Goal: Navigation & Orientation: Find specific page/section

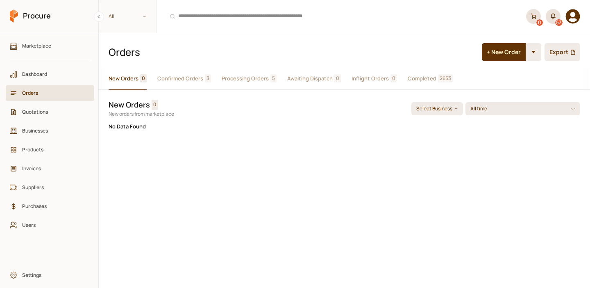
click at [188, 83] on button "Confirmed Orders 3" at bounding box center [184, 79] width 54 height 22
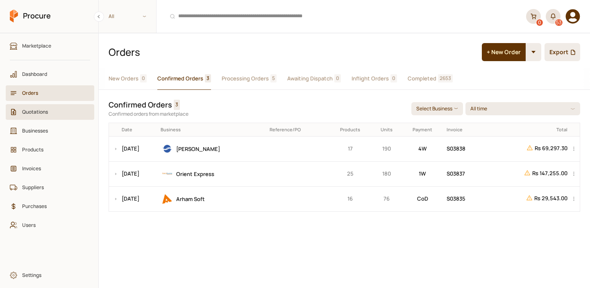
click at [53, 110] on span "Quotations" at bounding box center [52, 112] width 61 height 8
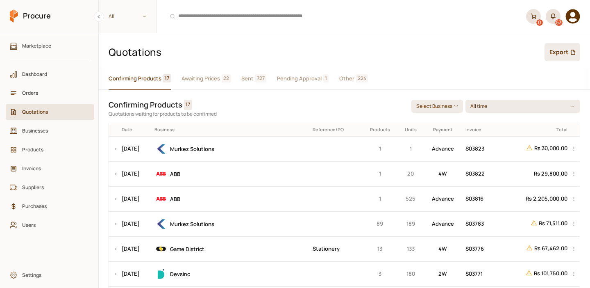
click at [41, 111] on span "Quotations" at bounding box center [52, 112] width 61 height 8
click at [41, 87] on link "Orders" at bounding box center [50, 93] width 89 height 16
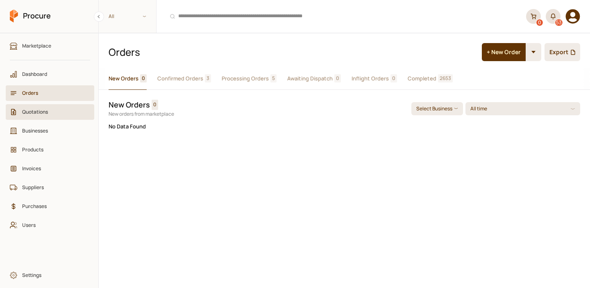
click at [42, 107] on link "Quotations" at bounding box center [50, 112] width 89 height 16
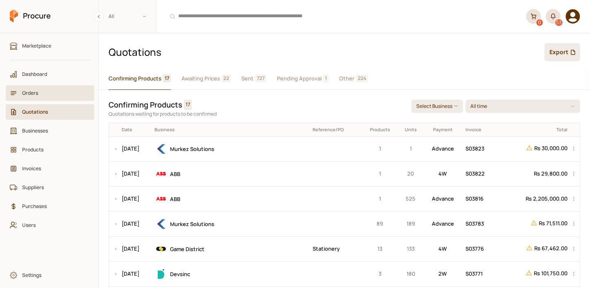
click at [51, 98] on link "Orders" at bounding box center [50, 93] width 89 height 16
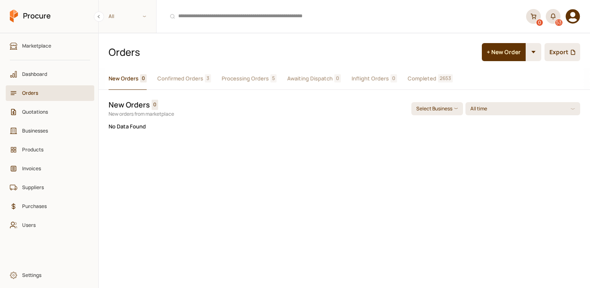
click at [192, 75] on span "Confirmed Orders" at bounding box center [180, 78] width 46 height 9
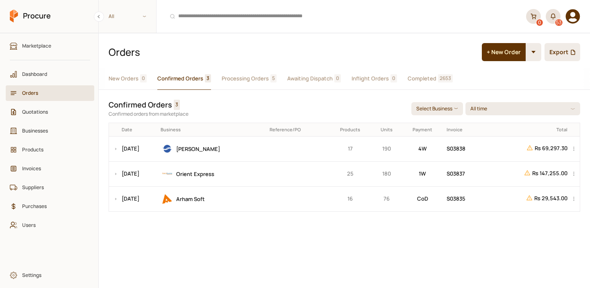
click at [237, 82] on span "Processing Orders" at bounding box center [245, 78] width 47 height 9
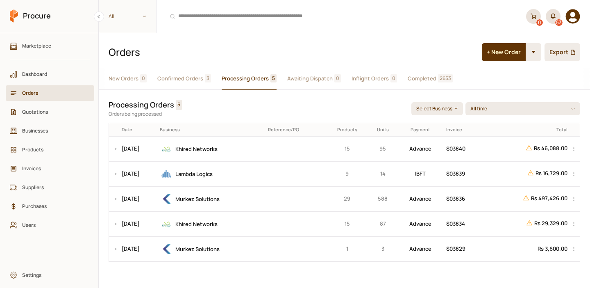
click at [182, 78] on span "Confirmed Orders" at bounding box center [180, 78] width 46 height 9
